Goal: Transaction & Acquisition: Book appointment/travel/reservation

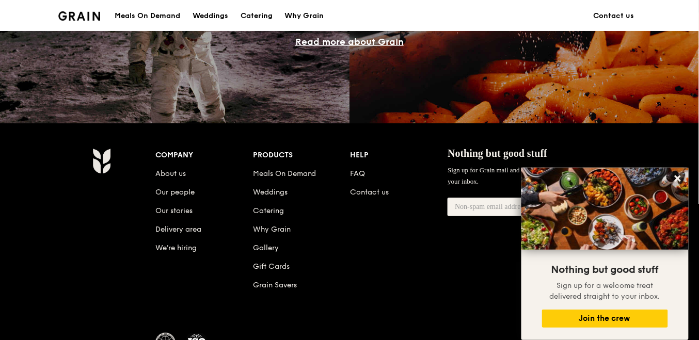
scroll to position [980, 0]
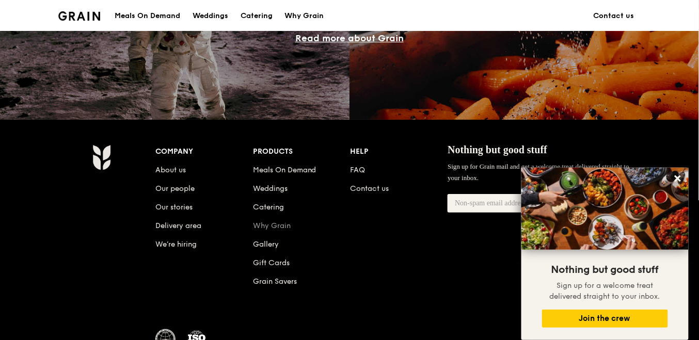
click at [285, 224] on link "Why Grain" at bounding box center [272, 225] width 38 height 9
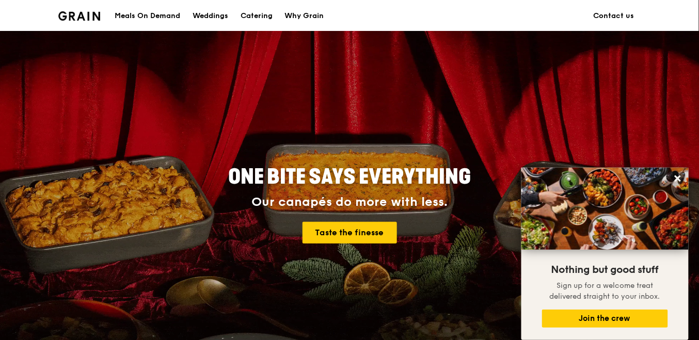
scroll to position [0, 0]
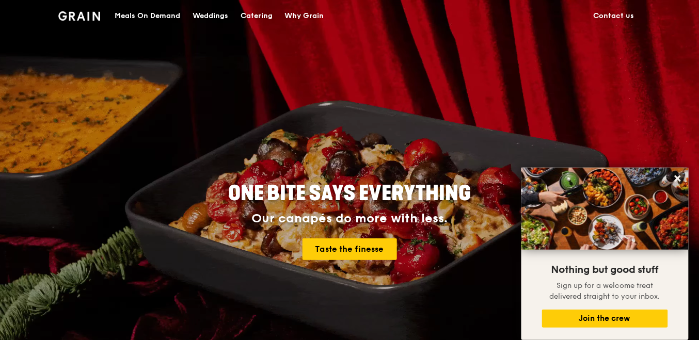
click at [265, 17] on div "Catering" at bounding box center [256, 16] width 32 height 31
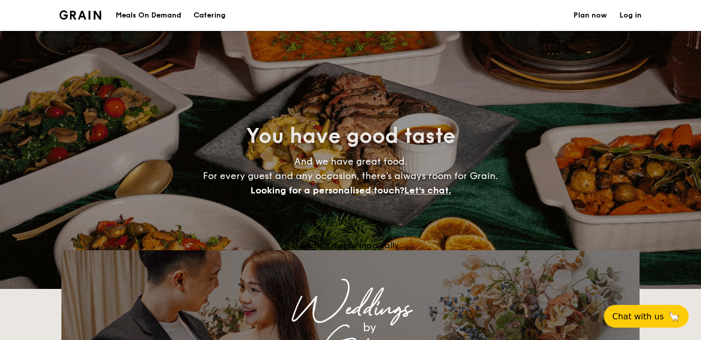
select select
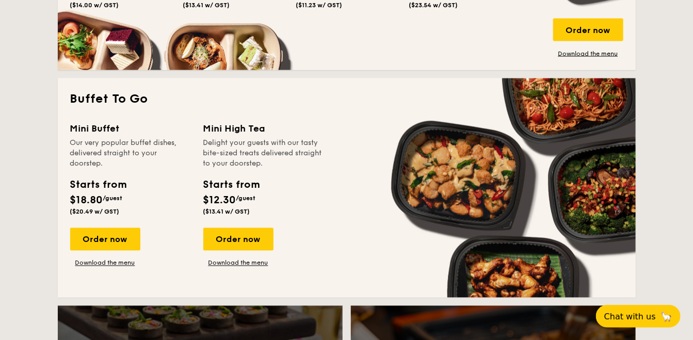
scroll to position [619, 0]
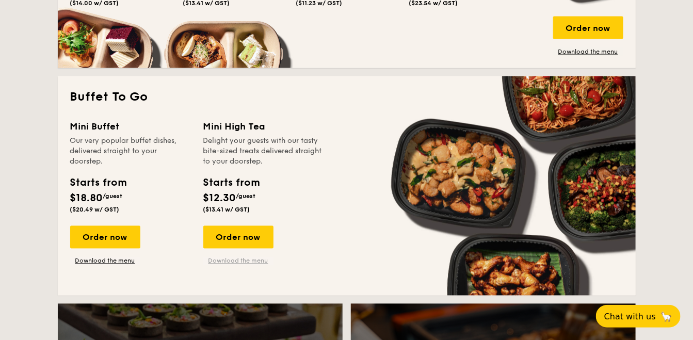
click at [238, 263] on link "Download the menu" at bounding box center [238, 261] width 70 height 8
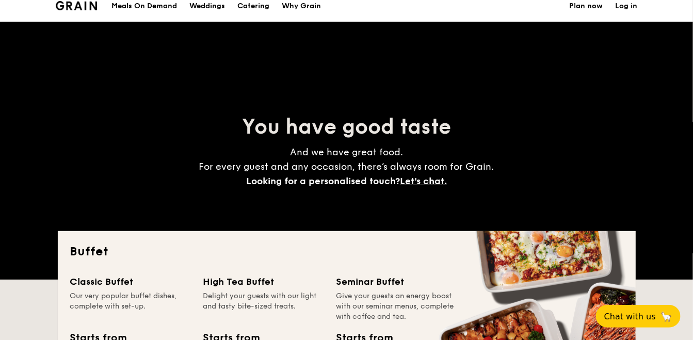
scroll to position [0, 0]
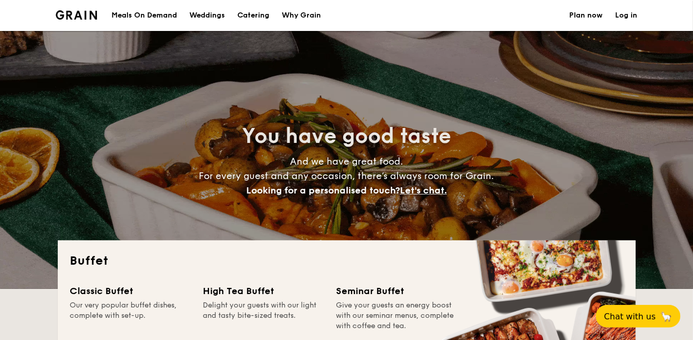
click at [258, 13] on h1 "Catering" at bounding box center [253, 15] width 32 height 31
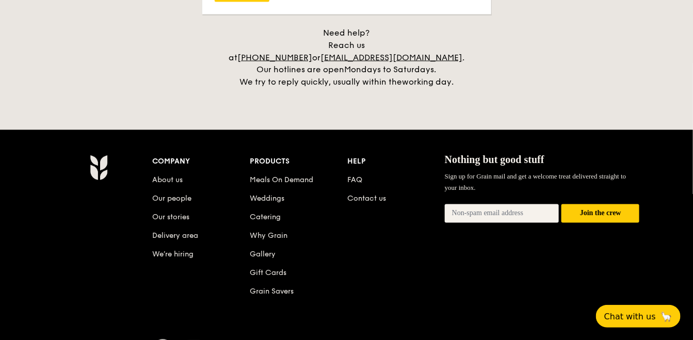
scroll to position [2167, 0]
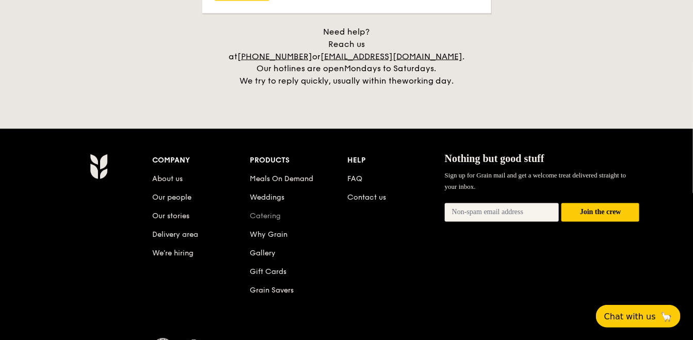
click at [275, 212] on link "Catering" at bounding box center [265, 216] width 31 height 9
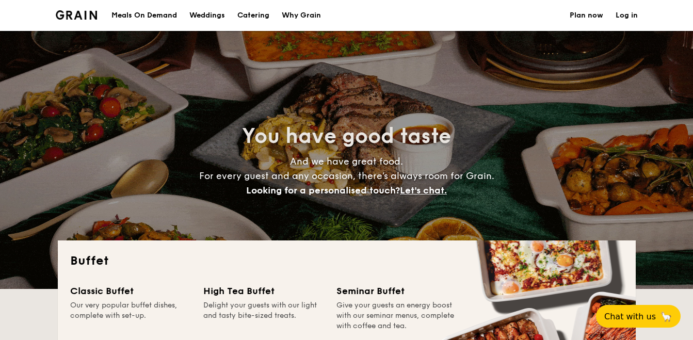
select select
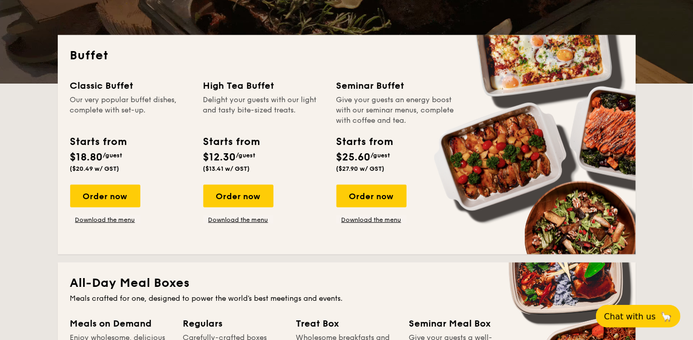
scroll to position [206, 0]
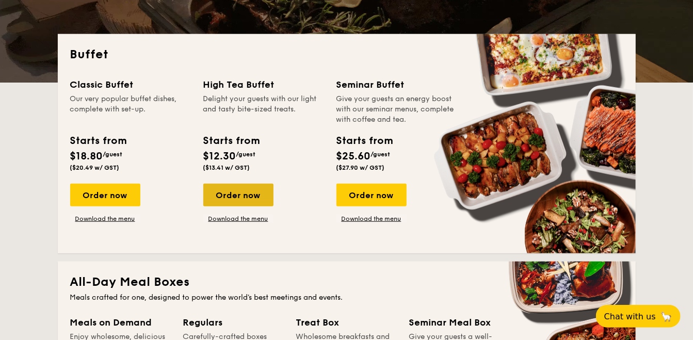
click at [260, 199] on div "Order now" at bounding box center [238, 195] width 70 height 23
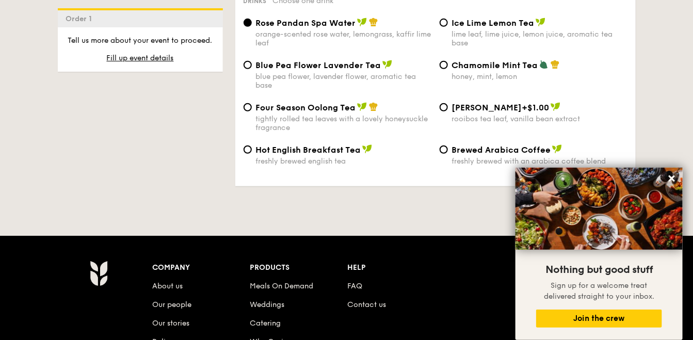
scroll to position [1754, 0]
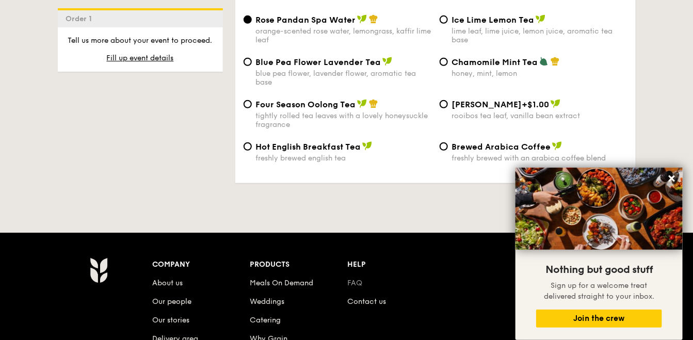
click at [358, 279] on link "FAQ" at bounding box center [354, 283] width 15 height 9
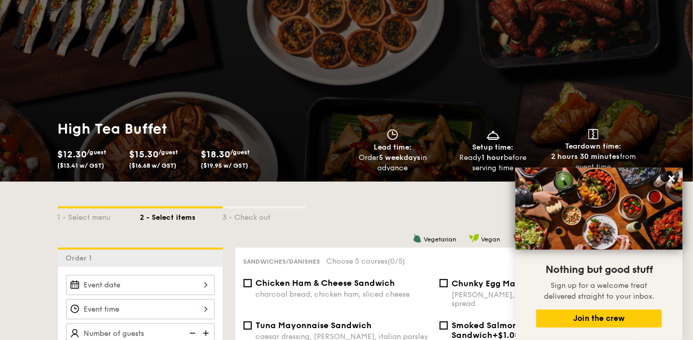
scroll to position [0, 0]
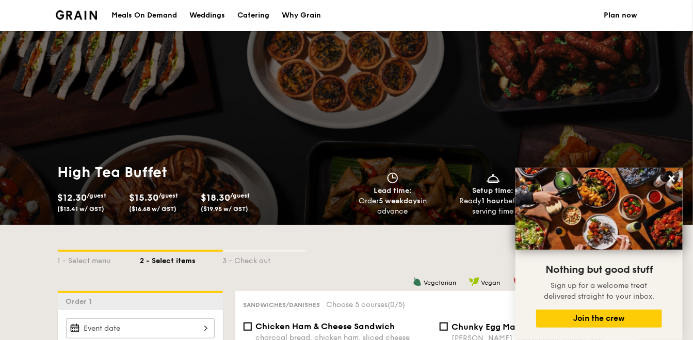
click at [171, 15] on div "Meals On Demand" at bounding box center [144, 15] width 66 height 31
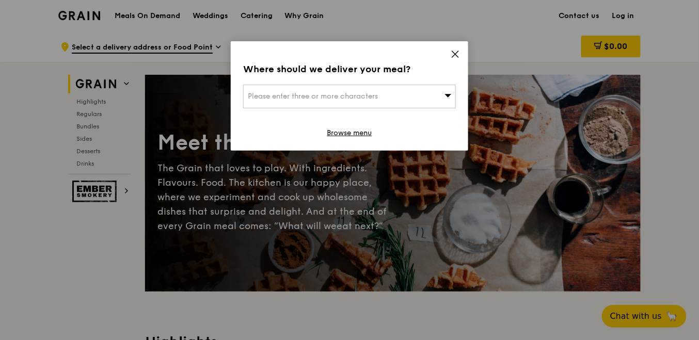
click at [458, 55] on icon at bounding box center [454, 54] width 9 height 9
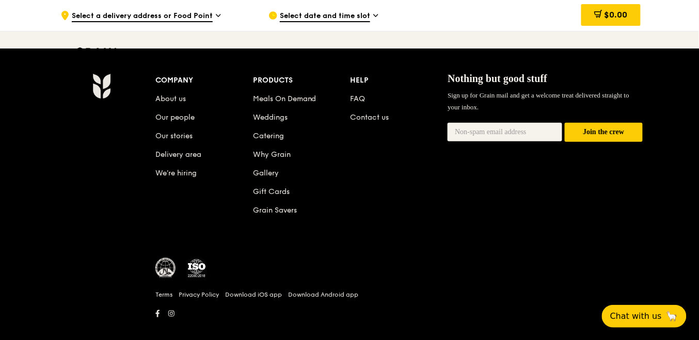
scroll to position [4377, 0]
